Goal: Task Accomplishment & Management: Complete application form

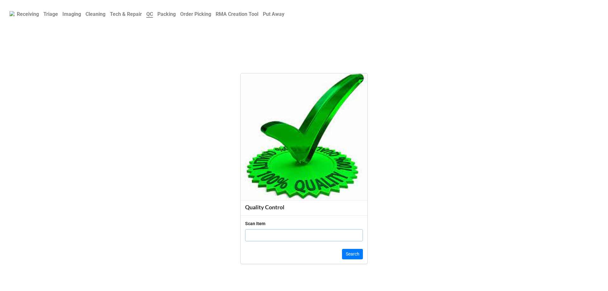
click at [294, 234] on input "text" at bounding box center [304, 235] width 118 height 12
click button "Search" at bounding box center [352, 254] width 21 height 11
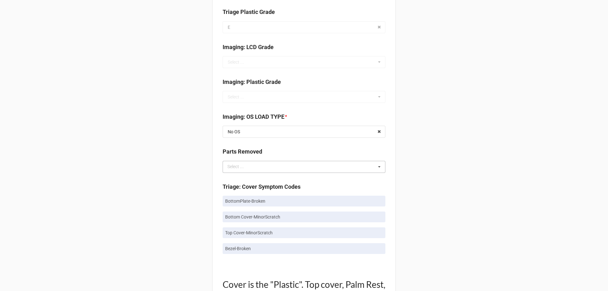
scroll to position [285, 0]
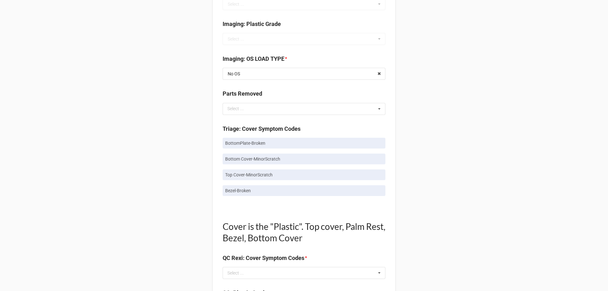
click at [250, 144] on p "BottomPlate-Broken" at bounding box center [304, 143] width 158 height 6
copy p "BottomPlate-Broken"
click at [244, 274] on div "Select ..." at bounding box center [239, 273] width 27 height 7
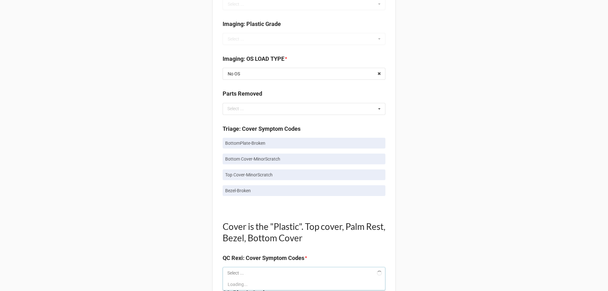
paste input "BottomPlate-Broken"
type input "BottomPlate-Broken"
drag, startPoint x: 233, startPoint y: 283, endPoint x: 194, endPoint y: 264, distance: 42.9
click at [233, 283] on span "BottomPlate-Broken" at bounding box center [248, 284] width 40 height 5
click at [174, 249] on div "Back Receiving Triage Imaging Cleaning Tech & Repair QC Packing Order Picking R…" at bounding box center [304, 284] width 608 height 1139
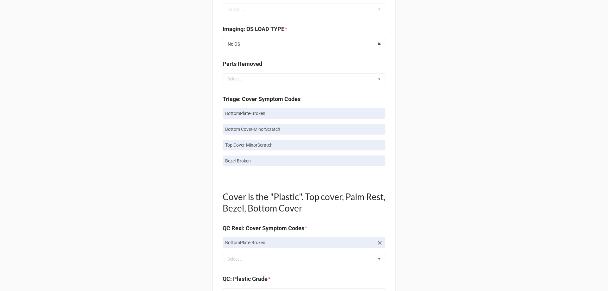
scroll to position [348, 0]
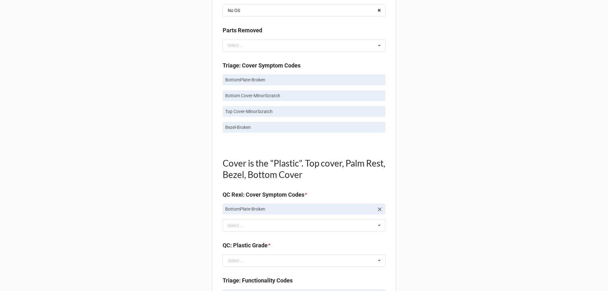
click at [239, 99] on link "Bottom Cover-MinorScratch" at bounding box center [304, 95] width 163 height 11
click at [239, 98] on p "Bottom Cover-MinorScratch" at bounding box center [304, 95] width 158 height 6
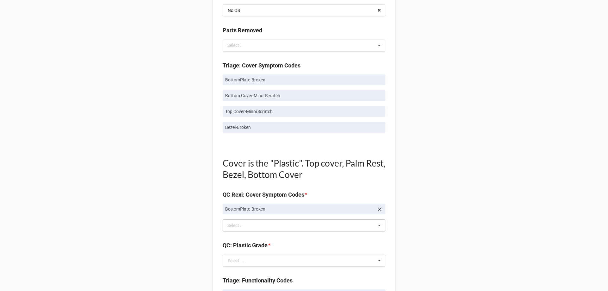
click at [263, 228] on div "BottomPlate-Broken Select ... Top Cover-Broken Top Cover-MajorDent Top Cover-Mi…" at bounding box center [304, 226] width 163 height 12
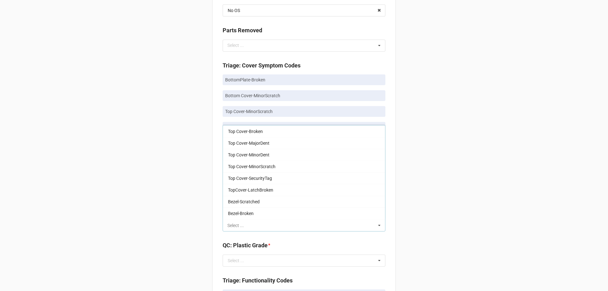
paste input "Bottom Cover-MinorScratch"
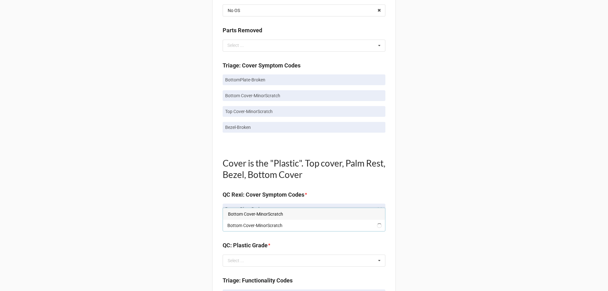
type input "Bottom Cover-MinorScratch"
click at [257, 218] on div "Bottom Cover-MinorScratch" at bounding box center [304, 214] width 162 height 12
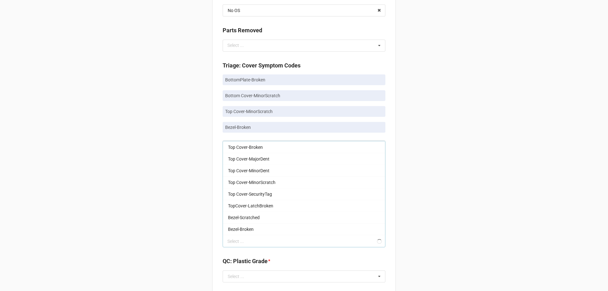
click at [194, 207] on div "Back Receiving Triage Imaging Cleaning Tech & Repair QC Packing Order Picking R…" at bounding box center [304, 229] width 608 height 1155
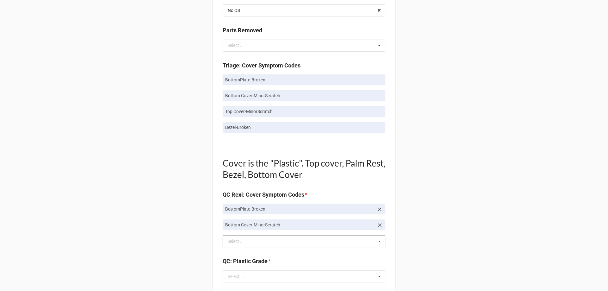
click at [243, 109] on p "Top Cover-MinorScratch" at bounding box center [304, 111] width 158 height 6
copy p "Top Cover-MinorScratch"
click at [241, 243] on div "Select ..." at bounding box center [239, 241] width 27 height 7
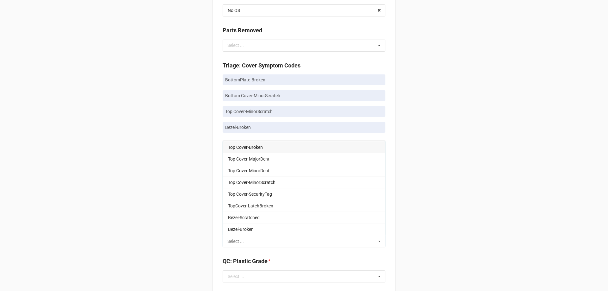
paste input "Top Cover-MinorScratch"
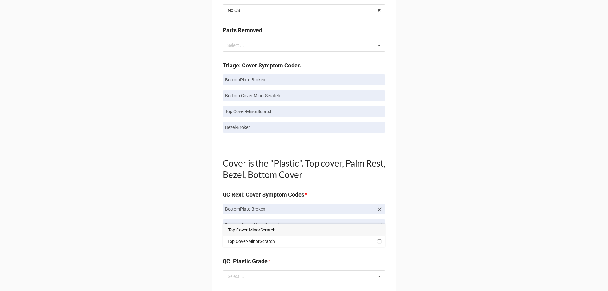
type input "Top Cover-MinorScratch"
click at [242, 231] on span "Top Cover-MinorScratch" at bounding box center [252, 229] width 48 height 5
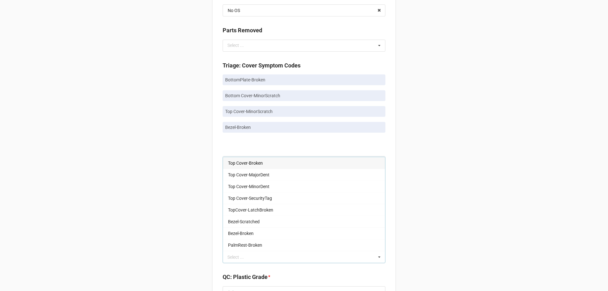
drag, startPoint x: 185, startPoint y: 214, endPoint x: 188, endPoint y: 209, distance: 6.0
click at [184, 214] on div "Back Receiving Triage Imaging Cleaning Tech & Repair QC Packing Order Picking R…" at bounding box center [304, 237] width 608 height 1171
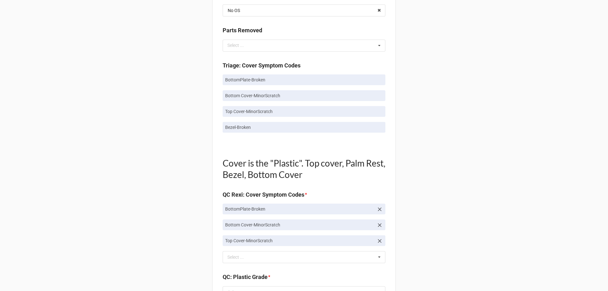
click at [236, 130] on p "Bezel-Broken" at bounding box center [304, 127] width 158 height 6
copy div "Bezel-Broken"
click at [238, 258] on div "Select ..." at bounding box center [239, 257] width 27 height 7
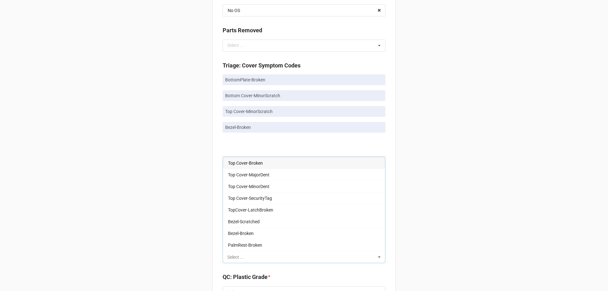
paste input "Bezel-Broken"
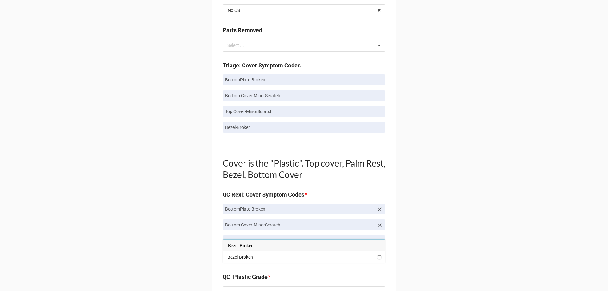
type input "Bezel-Broken"
click at [238, 245] on span "Bezel-Broken" at bounding box center [241, 245] width 26 height 5
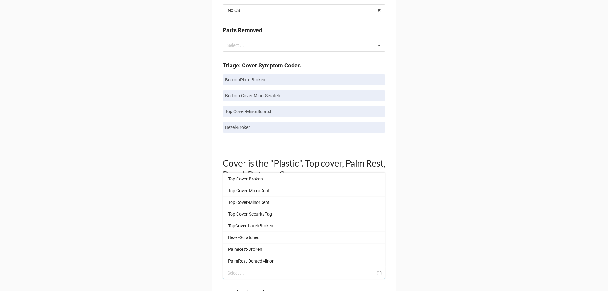
click at [174, 240] on div "Back Receiving Triage Imaging Cleaning Tech & Repair QC Packing Order Picking R…" at bounding box center [304, 245] width 608 height 1187
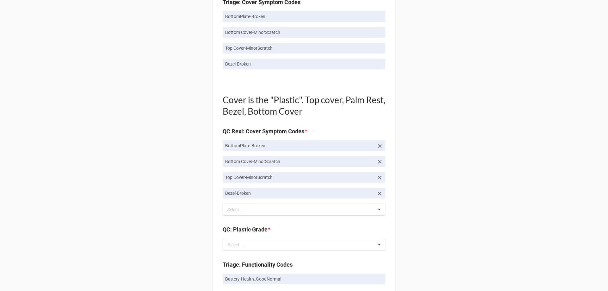
scroll to position [475, 0]
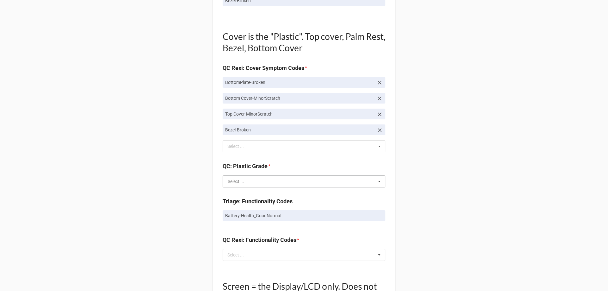
click at [248, 181] on input "text" at bounding box center [304, 181] width 162 height 11
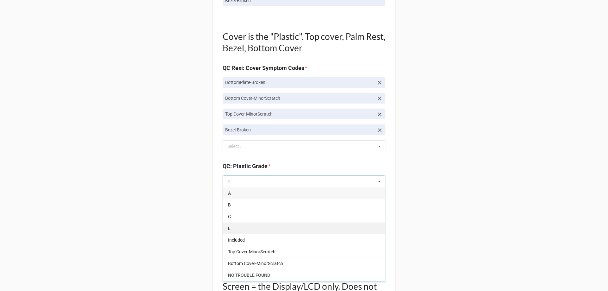
click at [230, 227] on div "E" at bounding box center [304, 228] width 162 height 12
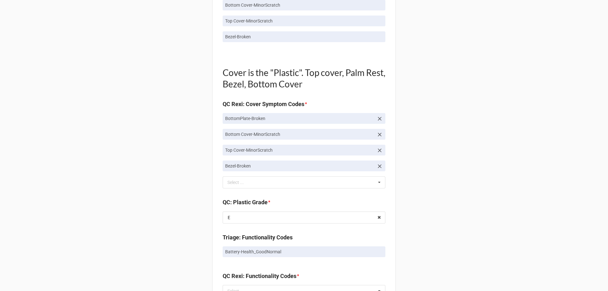
scroll to position [507, 0]
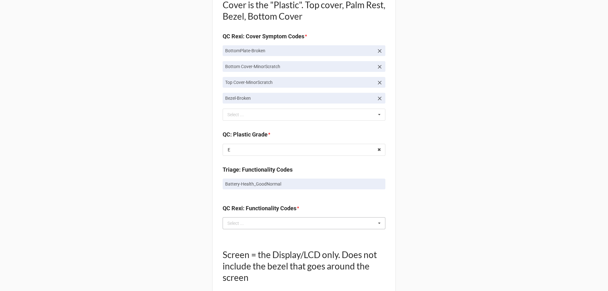
click at [238, 220] on div "Select ..." at bounding box center [239, 223] width 27 height 7
type input "goo"
click at [250, 232] on div "Battery-Health_GoodNormal" at bounding box center [304, 235] width 162 height 12
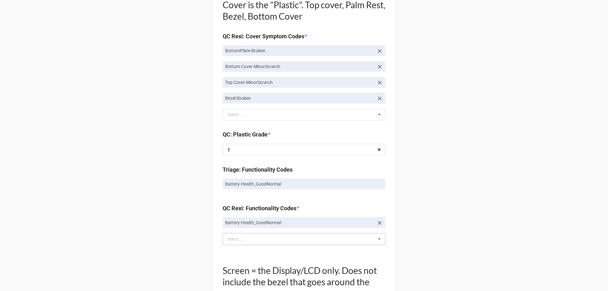
click at [175, 232] on div "Back Receiving Triage Imaging Cleaning Tech & Repair QC Packing Order Picking R…" at bounding box center [304, 94] width 608 height 1203
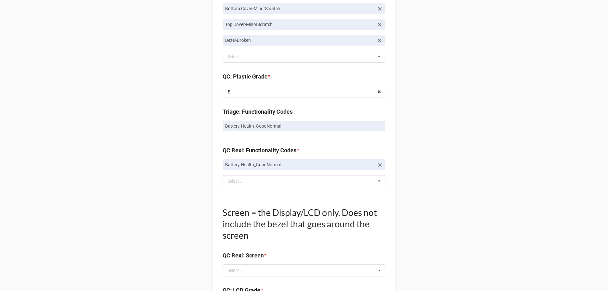
scroll to position [634, 0]
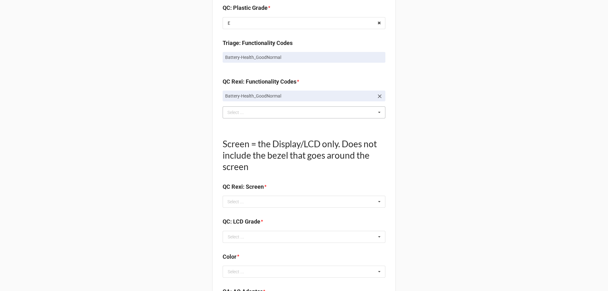
click at [247, 194] on div "Screen = the Display/LCD only. Does not include the bezel that goes around the …" at bounding box center [304, 162] width 163 height 68
click at [249, 201] on div "Select ..." at bounding box center [239, 201] width 27 height 7
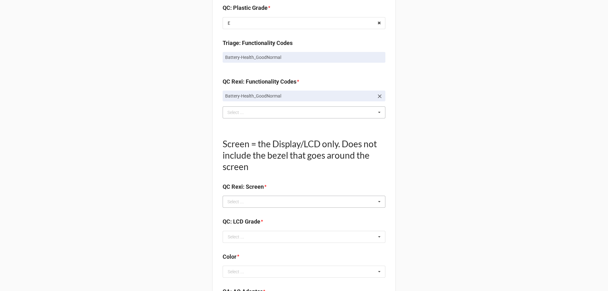
click at [267, 204] on div "Select ... Display-KBWear_Minor Display-MajorScratch Display-KBWear_Major Displ…" at bounding box center [304, 202] width 163 height 12
click at [304, 206] on div "Select ... Display-KBWear_Minor Display-MajorScratch Display-KBWear_Major Displ…" at bounding box center [304, 202] width 163 height 12
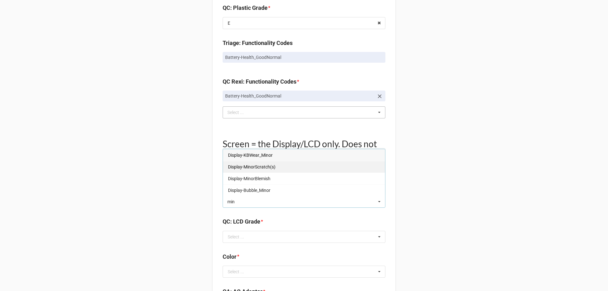
type input "min"
click at [266, 167] on span "Display-MinorScratch(s)" at bounding box center [252, 166] width 48 height 5
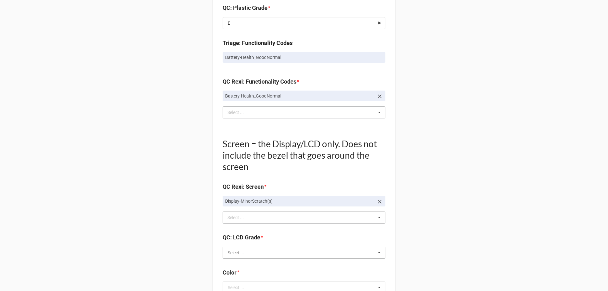
click at [252, 253] on input "text" at bounding box center [304, 252] width 162 height 11
click at [239, 251] on div "Select ..." at bounding box center [236, 253] width 16 height 4
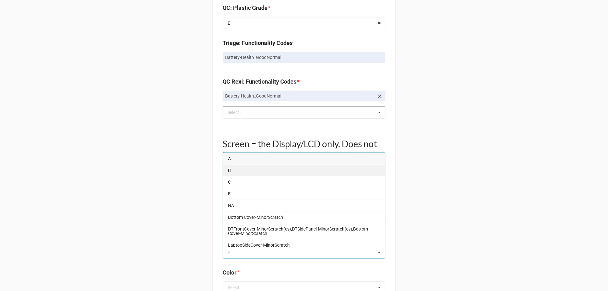
click at [233, 174] on div "B" at bounding box center [304, 170] width 162 height 12
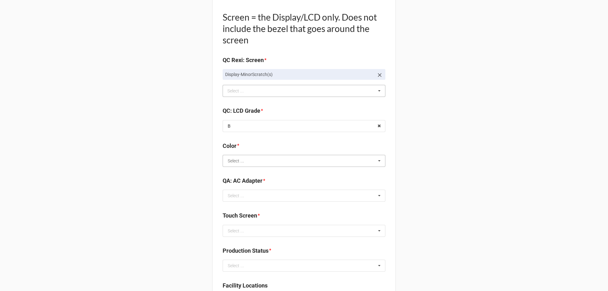
click at [256, 161] on input "text" at bounding box center [304, 160] width 162 height 11
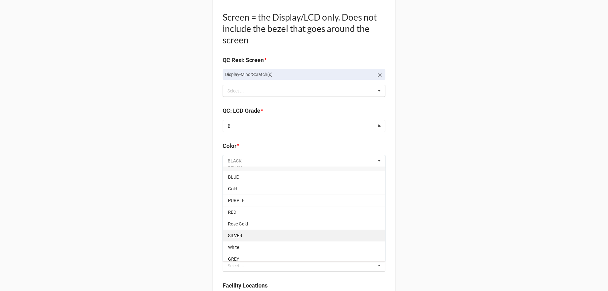
scroll to position [11, 0]
click at [247, 252] on div "GREY" at bounding box center [304, 255] width 162 height 12
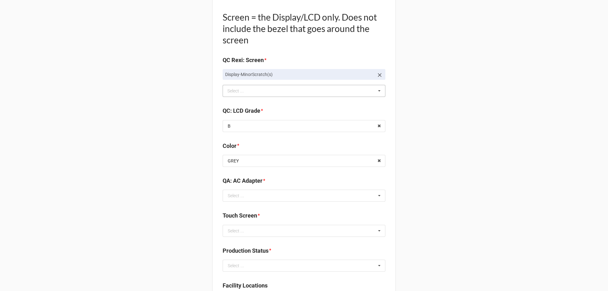
click at [268, 195] on input "text" at bounding box center [304, 195] width 162 height 11
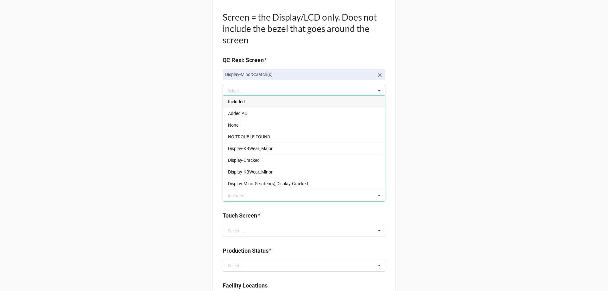
click at [237, 99] on span "Included" at bounding box center [236, 101] width 17 height 5
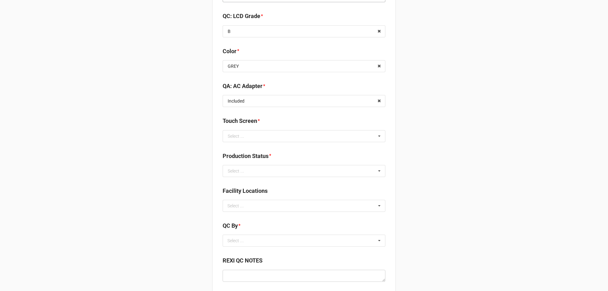
scroll to position [855, 0]
click at [243, 133] on input "text" at bounding box center [304, 135] width 162 height 11
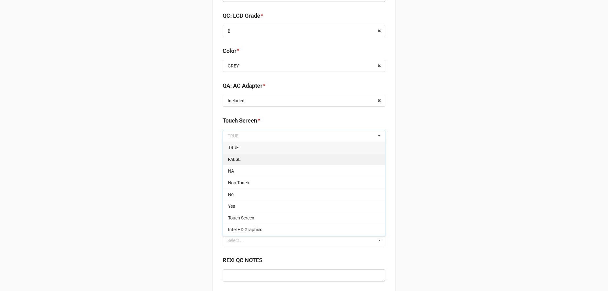
click at [240, 157] on div "FALSE" at bounding box center [304, 159] width 162 height 12
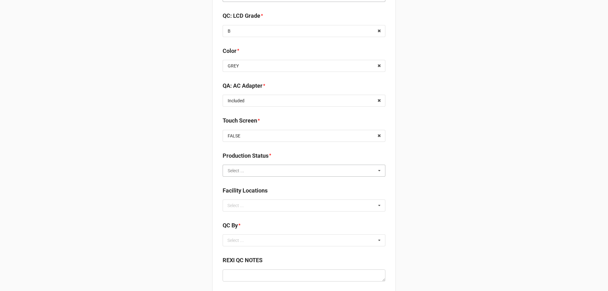
click at [248, 169] on input "text" at bounding box center [304, 170] width 162 height 11
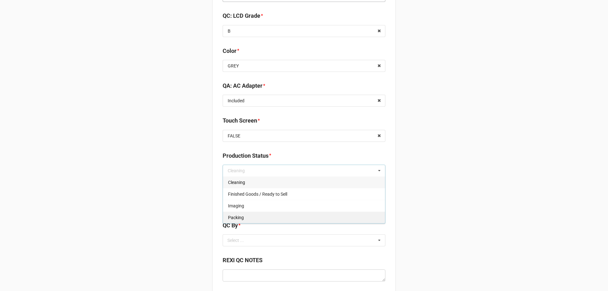
click at [246, 220] on div "Packing" at bounding box center [304, 218] width 162 height 12
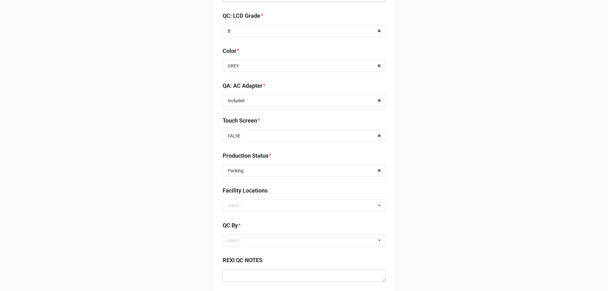
click at [239, 205] on div "Select ..." at bounding box center [239, 205] width 27 height 7
type input "re"
click at [243, 215] on span "RECV.DLL.PROCESSING" at bounding box center [252, 217] width 48 height 5
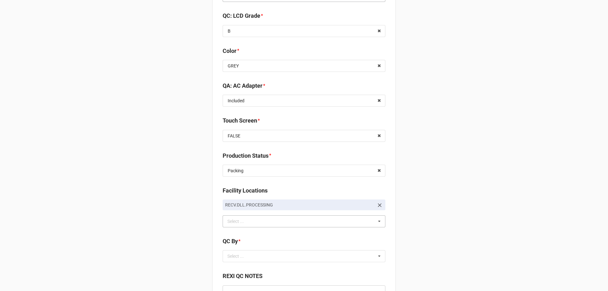
click at [269, 262] on div "Select ... No results found." at bounding box center [304, 256] width 163 height 12
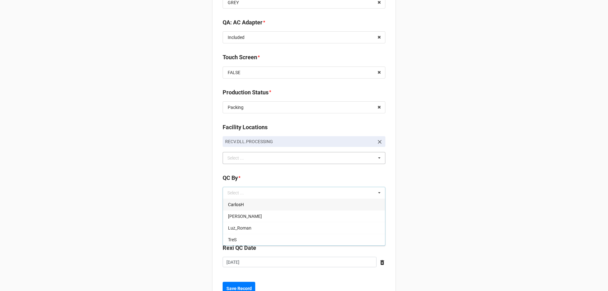
click at [261, 206] on div "CarlosH" at bounding box center [304, 205] width 162 height 12
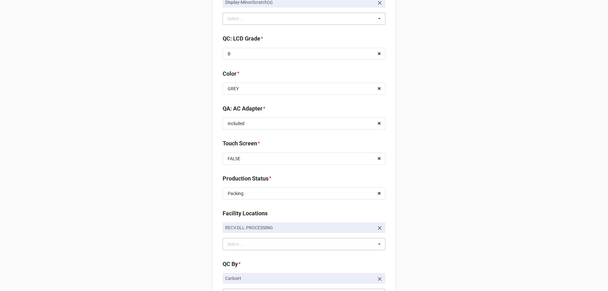
scroll to position [959, 0]
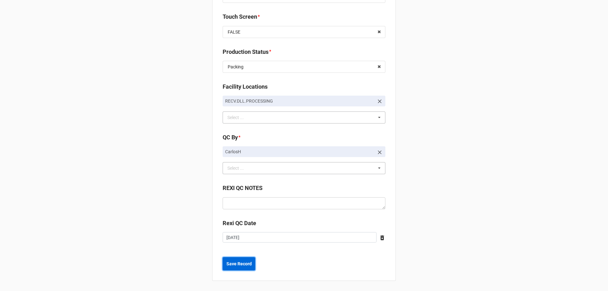
click at [230, 264] on b "Save Record" at bounding box center [238, 264] width 25 height 7
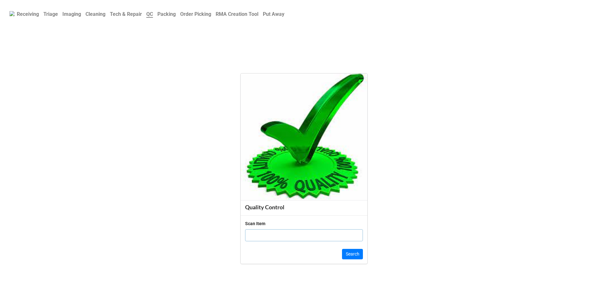
click at [270, 235] on input "text" at bounding box center [304, 235] width 118 height 12
type input "1986"
click button "Search" at bounding box center [352, 254] width 21 height 11
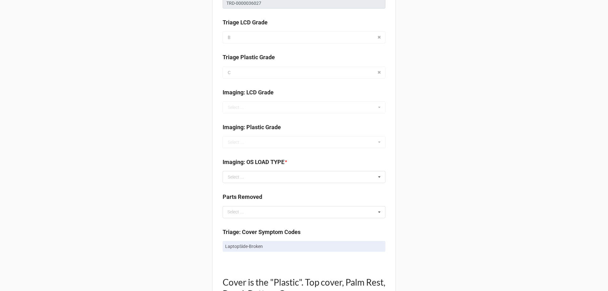
scroll to position [285, 0]
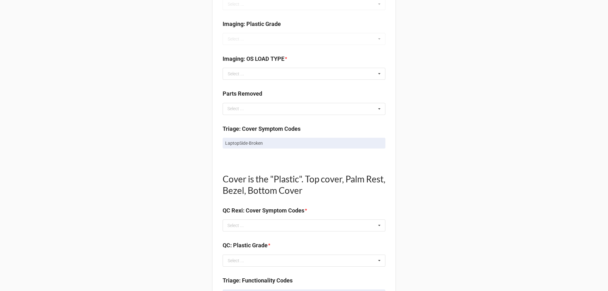
click at [241, 143] on p "LaptopSide-Broken" at bounding box center [304, 143] width 158 height 6
click at [242, 143] on p "LaptopSide-Broken" at bounding box center [304, 143] width 158 height 6
copy div "LaptopSide-Broken"
click at [245, 228] on div "Select ..." at bounding box center [239, 225] width 27 height 7
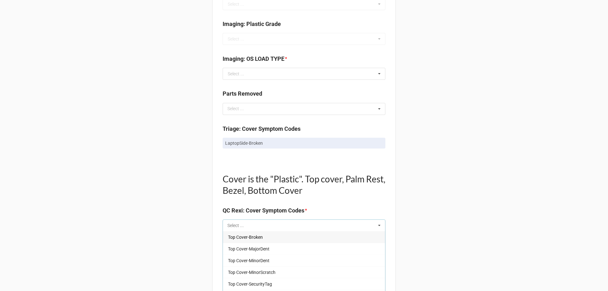
paste input "LaptopSide-Broken"
type input "LaptopSide-Broken"
click at [245, 237] on span "LaptopSide-Broken" at bounding box center [247, 237] width 38 height 5
click at [194, 231] on div "Back Receiving Triage Imaging Cleaning Tech & Repair QC Packing Order Picking R…" at bounding box center [304, 261] width 608 height 1092
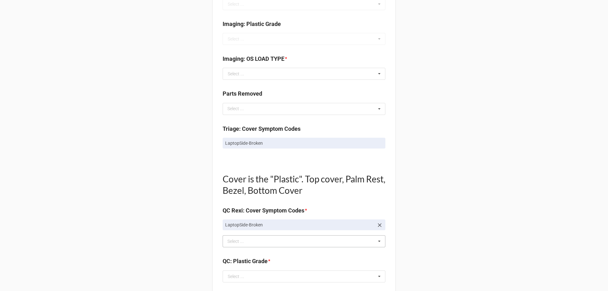
click at [243, 242] on div "Select ..." at bounding box center [239, 241] width 27 height 7
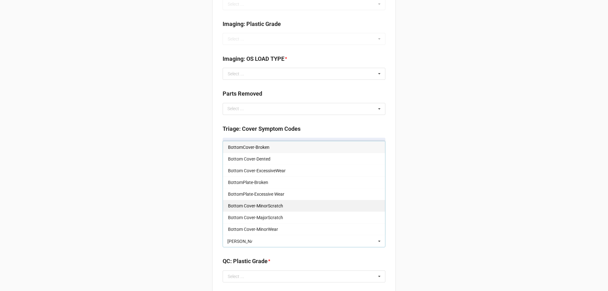
type input "botto"
click at [255, 209] on div "Bottom Cover-MinorScratch" at bounding box center [304, 206] width 162 height 12
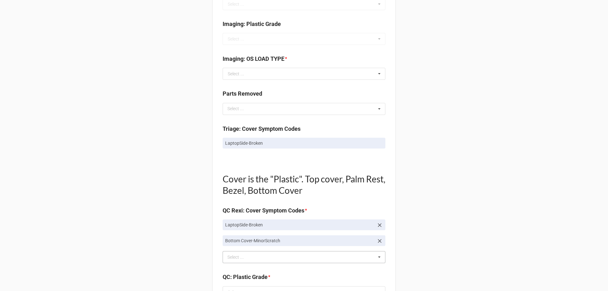
click at [193, 213] on div "Back Receiving Triage Imaging Cleaning Tech & Repair QC Packing Order Picking R…" at bounding box center [304, 269] width 608 height 1108
click at [231, 258] on div "Select ..." at bounding box center [239, 257] width 27 height 7
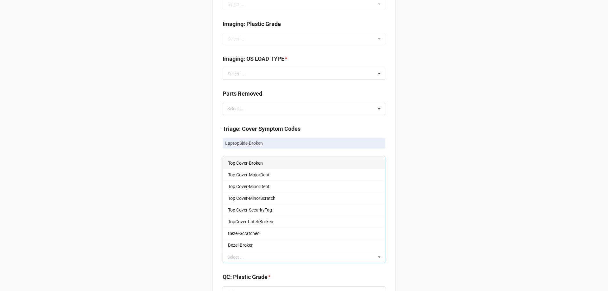
click at [119, 226] on div "Back Receiving Triage Imaging Cleaning Tech & Repair QC Packing Order Picking R…" at bounding box center [304, 269] width 608 height 1108
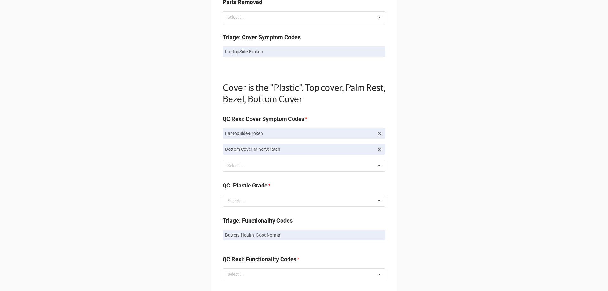
scroll to position [380, 0]
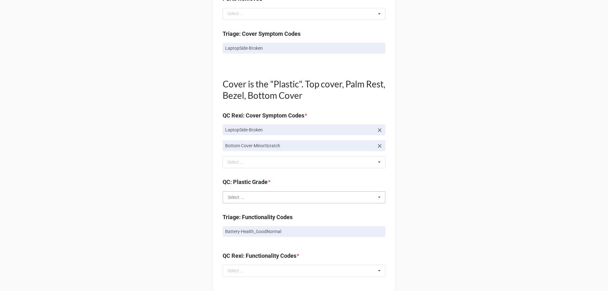
click at [238, 201] on input "text" at bounding box center [304, 197] width 162 height 11
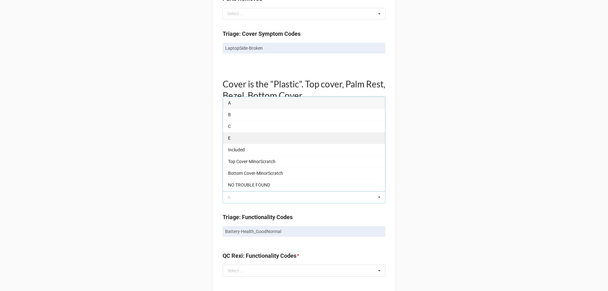
drag, startPoint x: 232, startPoint y: 139, endPoint x: 226, endPoint y: 144, distance: 8.3
click at [233, 139] on div "E" at bounding box center [304, 138] width 162 height 12
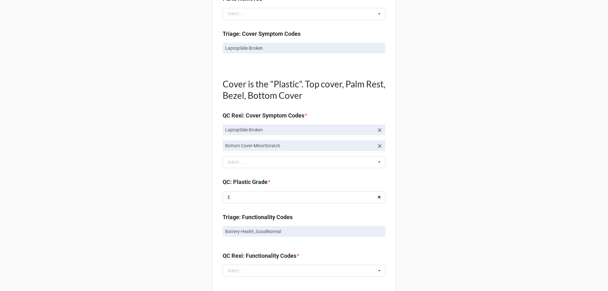
click at [173, 174] on div "Back Receiving Triage Imaging Cleaning Tech & Repair QC Packing Order Picking R…" at bounding box center [304, 174] width 608 height 1108
click at [171, 252] on div "Back Receiving Triage Imaging Cleaning Tech & Repair QC Packing Order Picking R…" at bounding box center [304, 174] width 608 height 1108
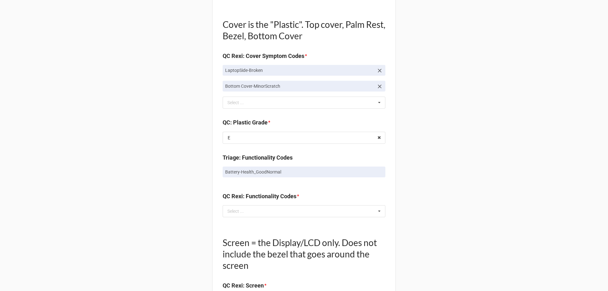
scroll to position [443, 0]
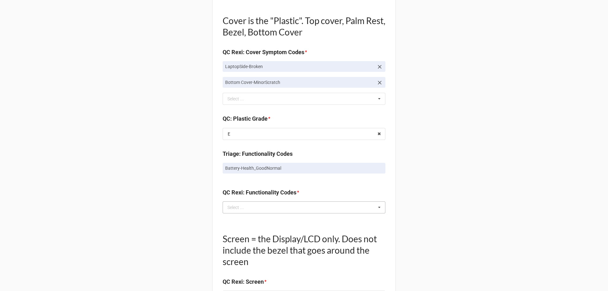
click at [252, 210] on div "Select ... No results found." at bounding box center [304, 207] width 163 height 12
type input "goo"
click at [248, 223] on div "Battery-Health_GoodNormal" at bounding box center [304, 219] width 162 height 12
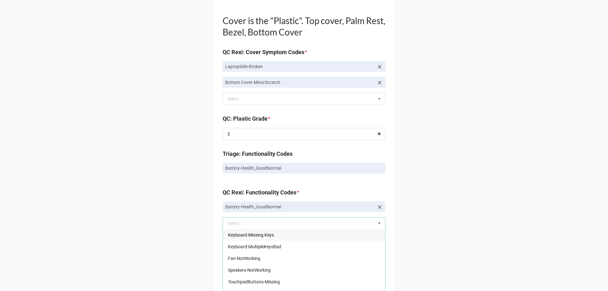
click at [170, 236] on div "Back Receiving Triage Imaging Cleaning Tech & Repair QC Packing Order Picking R…" at bounding box center [304, 119] width 608 height 1124
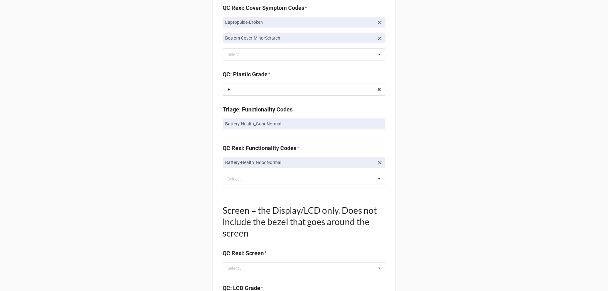
scroll to position [538, 0]
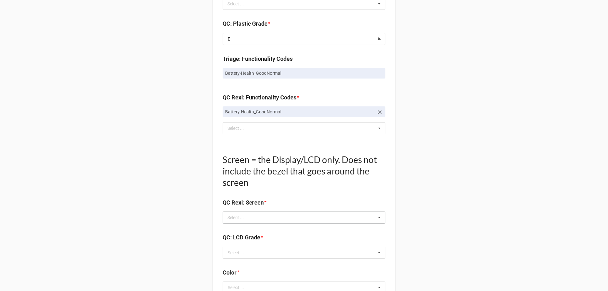
click at [254, 217] on div "Select ... No results found." at bounding box center [304, 218] width 163 height 12
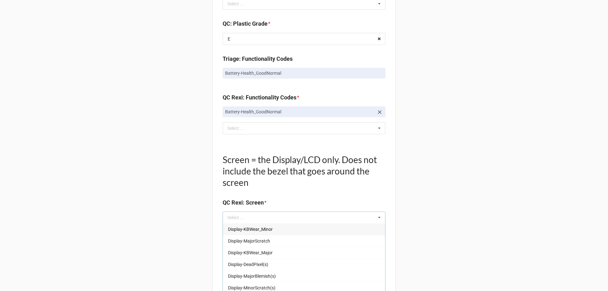
click at [253, 228] on span "Display-KBWear_Minor" at bounding box center [250, 229] width 45 height 5
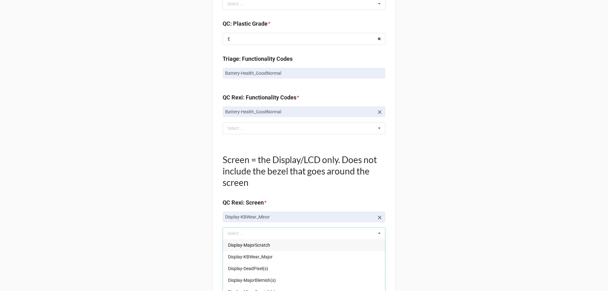
click at [180, 230] on div "Back Receiving Triage Imaging Cleaning Tech & Repair QC Packing Order Picking R…" at bounding box center [304, 31] width 608 height 1139
click at [231, 260] on div "QC: LCD Grade *" at bounding box center [304, 255] width 163 height 13
click at [237, 270] on div "Select ..." at bounding box center [236, 268] width 16 height 4
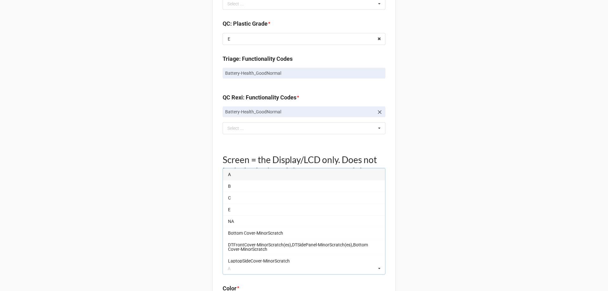
click at [226, 187] on div "B" at bounding box center [304, 186] width 162 height 12
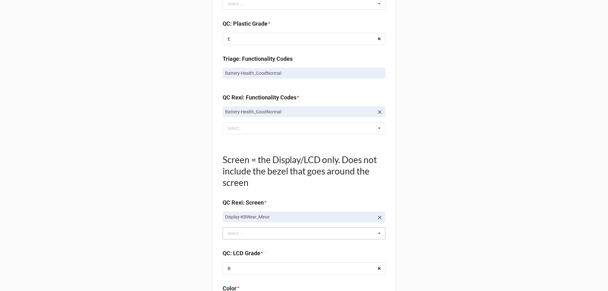
click at [195, 212] on div "Back Receiving Triage Imaging Cleaning Tech & Repair QC Packing Order Picking R…" at bounding box center [304, 31] width 608 height 1139
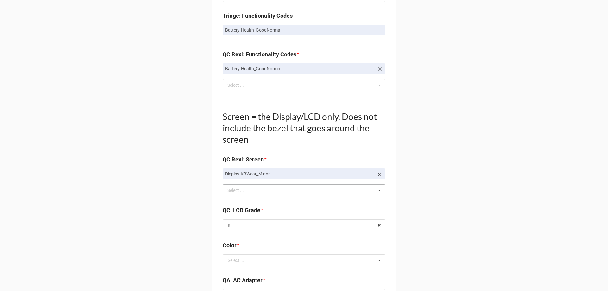
scroll to position [634, 0]
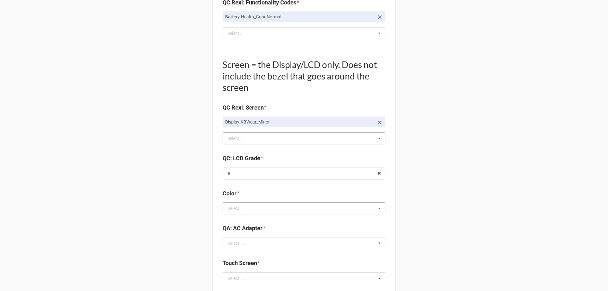
click at [258, 214] on div "Select ... BLACK BLUE Gold PURPLE RED Rose Gold SILVER White GREY" at bounding box center [304, 208] width 163 height 12
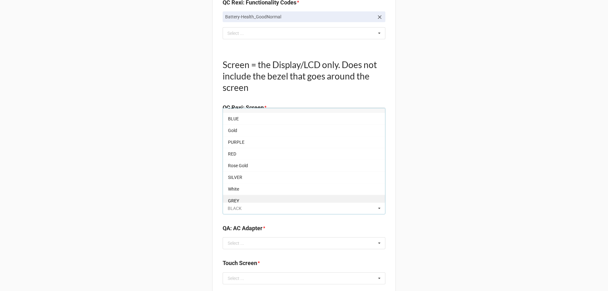
scroll to position [11, 0]
drag, startPoint x: 243, startPoint y: 197, endPoint x: 226, endPoint y: 199, distance: 17.2
click at [243, 198] on div "GREY" at bounding box center [304, 197] width 162 height 12
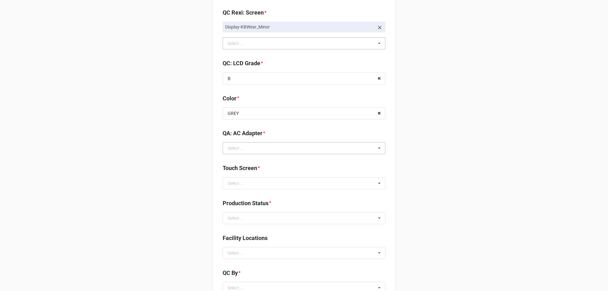
click at [256, 142] on div "Select ... Included Added AC None NO TROUBLE FOUND Display-KBWear_Major Display…" at bounding box center [304, 148] width 163 height 12
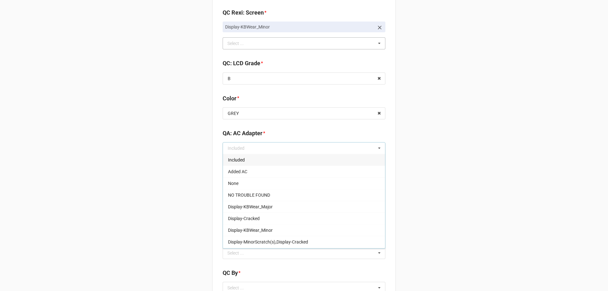
drag, startPoint x: 239, startPoint y: 157, endPoint x: 206, endPoint y: 169, distance: 35.7
click at [239, 158] on span "Included" at bounding box center [236, 159] width 17 height 5
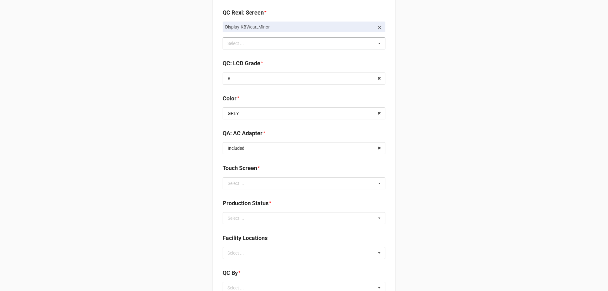
click at [239, 187] on input "text" at bounding box center [304, 183] width 162 height 11
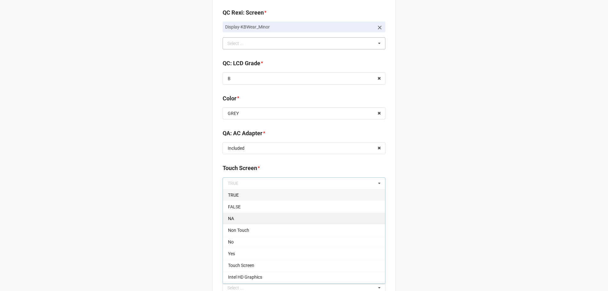
click at [224, 215] on div "NA" at bounding box center [304, 219] width 162 height 12
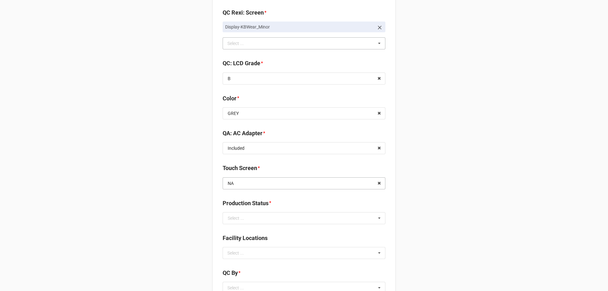
click at [242, 185] on input "text" at bounding box center [304, 183] width 162 height 11
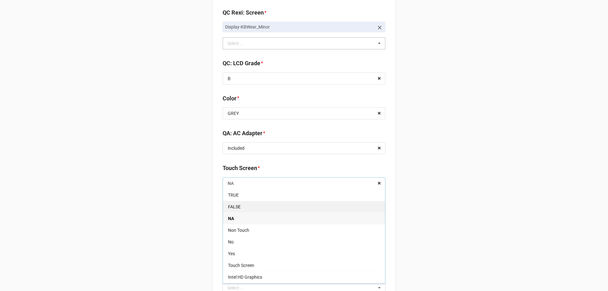
click at [237, 207] on span "FALSE" at bounding box center [234, 206] width 13 height 5
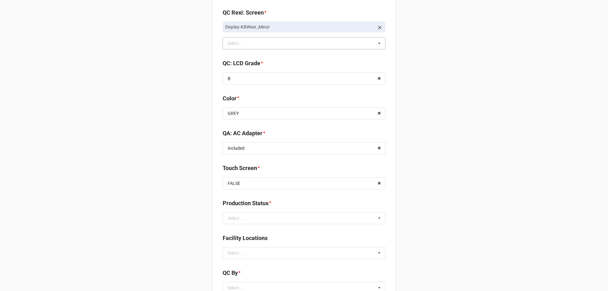
click at [231, 216] on div "Select ..." at bounding box center [236, 218] width 16 height 4
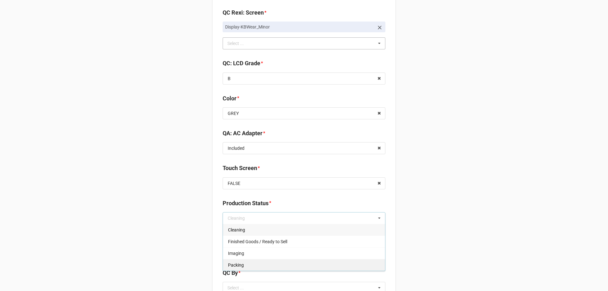
click at [249, 269] on div "Packing" at bounding box center [304, 265] width 162 height 12
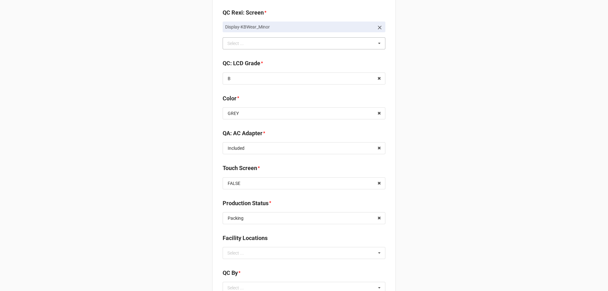
click at [250, 264] on div "Facility Locations Select ... No results found." at bounding box center [304, 249] width 163 height 30
click at [248, 257] on div "Select ... No results found." at bounding box center [304, 253] width 163 height 12
type input "re"
click at [247, 265] on span "RECV.DLL.PROCESSING" at bounding box center [252, 264] width 48 height 5
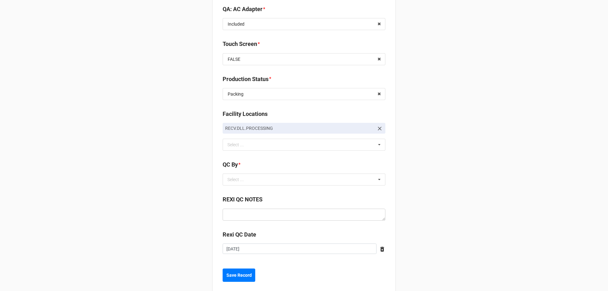
scroll to position [855, 0]
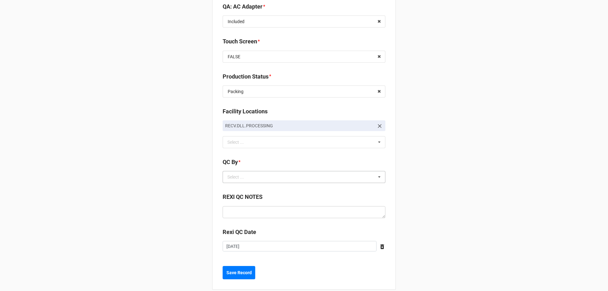
click at [239, 178] on div "Select ..." at bounding box center [239, 177] width 27 height 7
click at [235, 191] on span "CarlosH" at bounding box center [236, 188] width 16 height 5
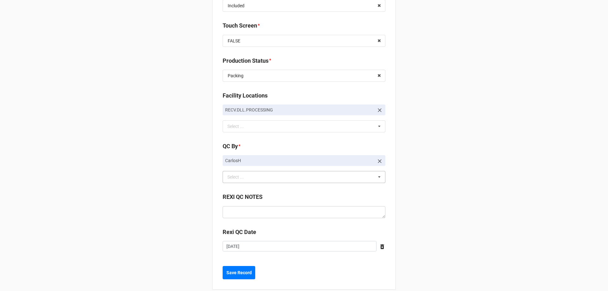
scroll to position [880, 0]
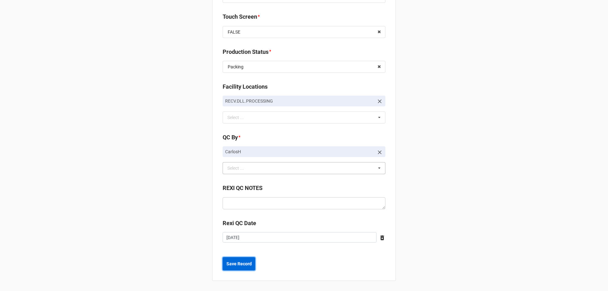
click at [240, 265] on b "Save Record" at bounding box center [238, 264] width 25 height 7
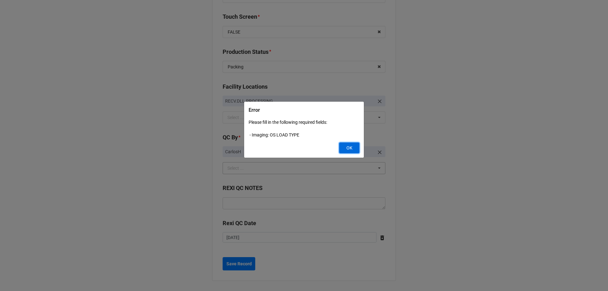
click at [346, 149] on button "OK" at bounding box center [349, 148] width 20 height 11
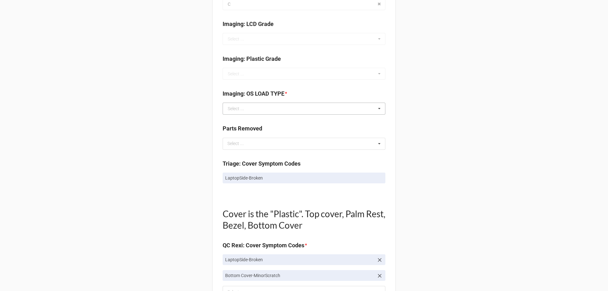
scroll to position [215, 0]
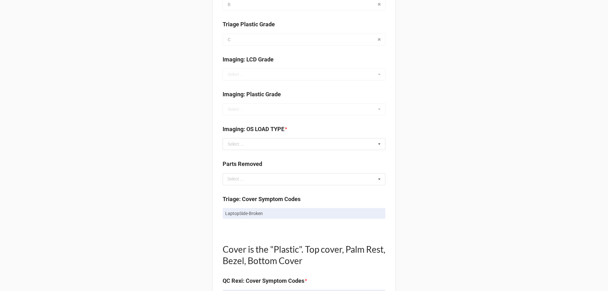
click at [273, 151] on div "Imaging: OS LOAD TYPE * Select ... 10H 10P WIN11 APPLE OS - Ventura No OS NA Ch…" at bounding box center [304, 140] width 163 height 30
click at [269, 143] on input "text" at bounding box center [304, 143] width 162 height 11
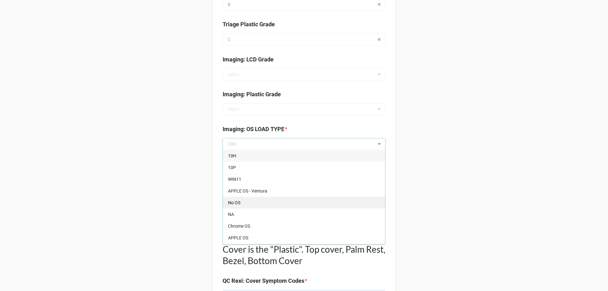
click at [228, 202] on span "No OS" at bounding box center [234, 202] width 12 height 5
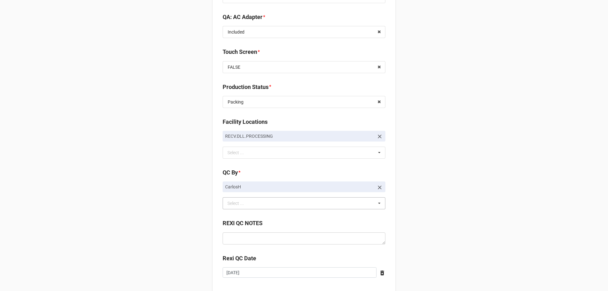
scroll to position [880, 0]
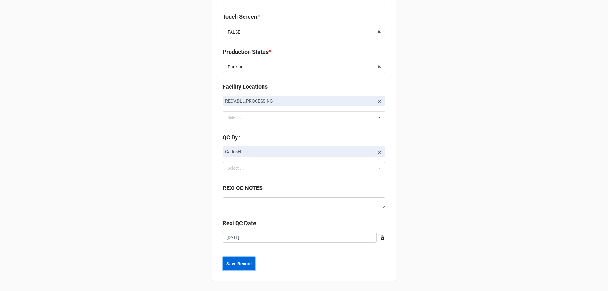
click at [231, 261] on b "Save Record" at bounding box center [238, 264] width 25 height 7
